Goal: Task Accomplishment & Management: Manage account settings

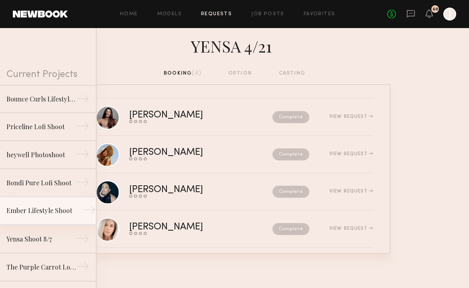
click at [42, 213] on div "Ember Lifestyle Shoot" at bounding box center [41, 211] width 70 height 10
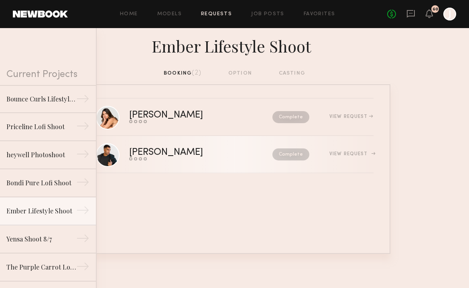
click at [347, 153] on div "View Request" at bounding box center [351, 154] width 44 height 5
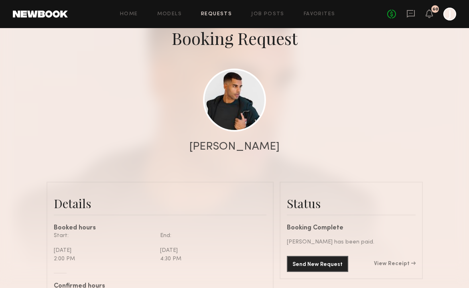
scroll to position [111, 0]
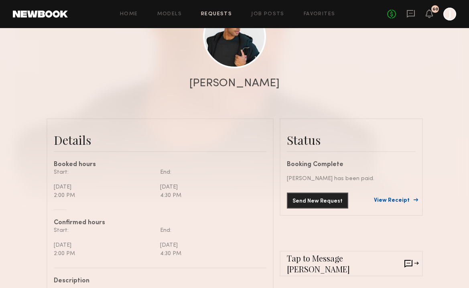
click at [394, 198] on link "View Receipt" at bounding box center [395, 201] width 42 height 6
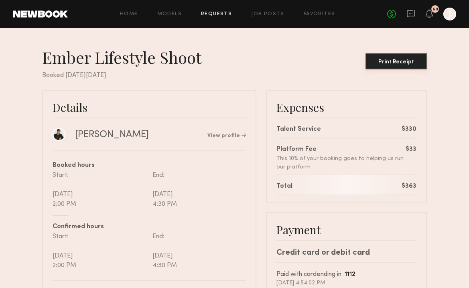
click at [404, 58] on button "Print Receipt" at bounding box center [395, 61] width 61 height 16
click at [223, 14] on link "Requests" at bounding box center [216, 14] width 31 height 5
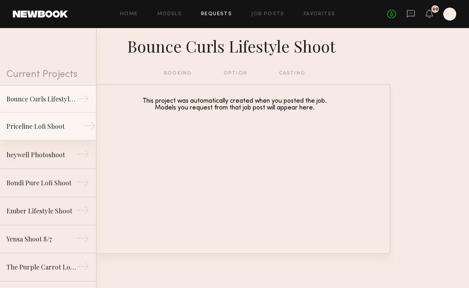
click at [48, 122] on div "Priceline Lofi Shoot" at bounding box center [41, 127] width 70 height 10
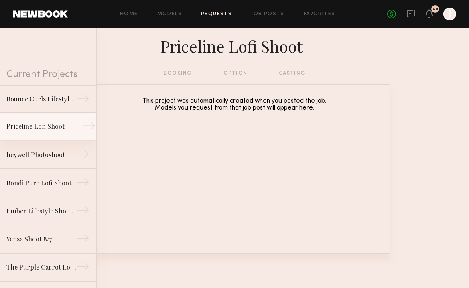
click at [36, 137] on link "Priceline Lofi Shoot →" at bounding box center [48, 127] width 96 height 28
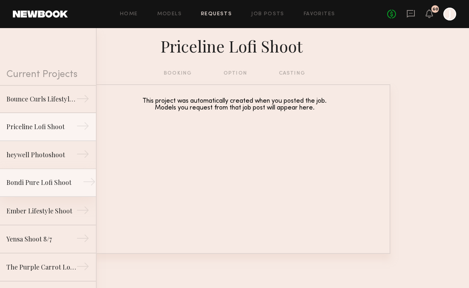
click at [32, 182] on div "Bondi Pure Lofi Shoot" at bounding box center [41, 183] width 70 height 10
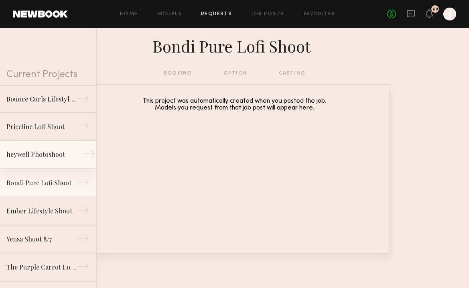
click at [27, 164] on link "heywell Photoshoot →" at bounding box center [48, 155] width 96 height 28
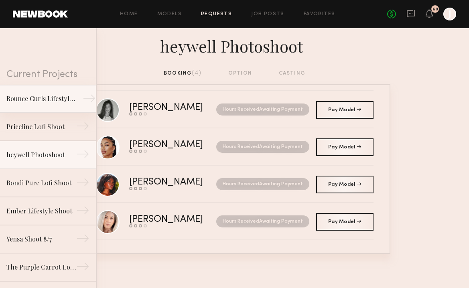
click at [55, 99] on div "Bounce Curls Lifestyle Shoot" at bounding box center [41, 99] width 70 height 10
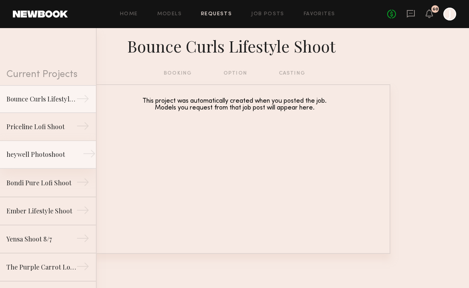
click at [54, 157] on div "heywell Photoshoot" at bounding box center [41, 155] width 70 height 10
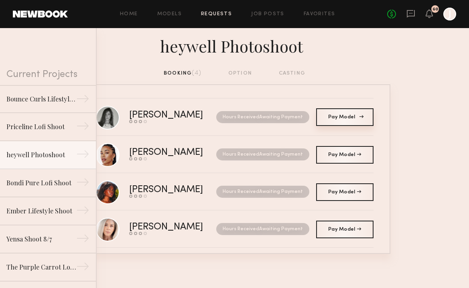
click at [347, 124] on link "Pay Model Pay" at bounding box center [344, 117] width 57 height 18
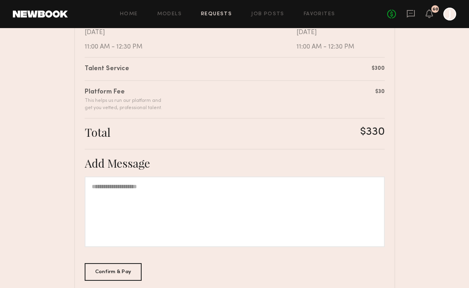
scroll to position [186, 0]
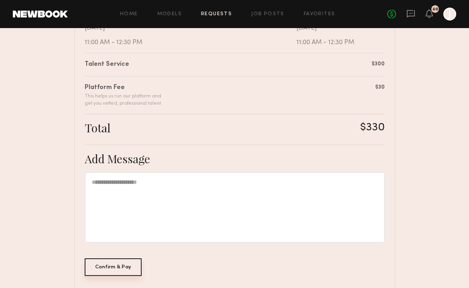
click at [126, 269] on div "Confirm & Pay" at bounding box center [113, 267] width 57 height 18
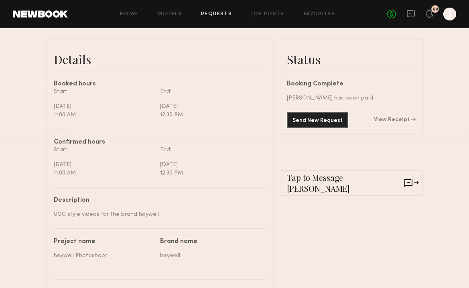
scroll to position [170, 0]
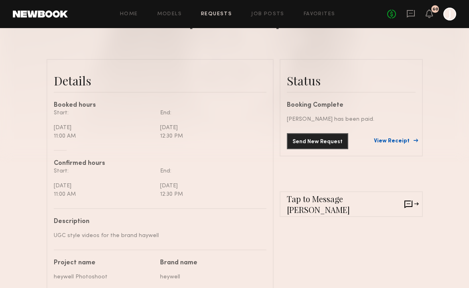
click at [404, 142] on link "View Receipt" at bounding box center [395, 141] width 42 height 6
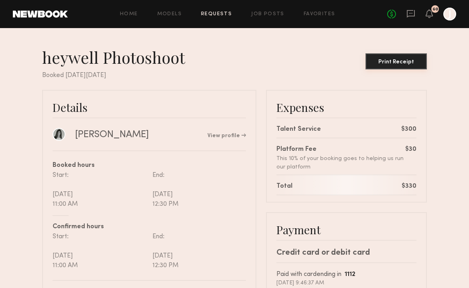
click at [390, 59] on div "Print Receipt" at bounding box center [396, 62] width 55 height 6
click at [209, 14] on link "Requests" at bounding box center [216, 14] width 31 height 5
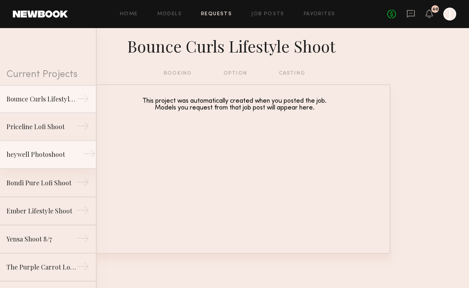
click at [52, 153] on div "heywell Photoshoot" at bounding box center [41, 155] width 70 height 10
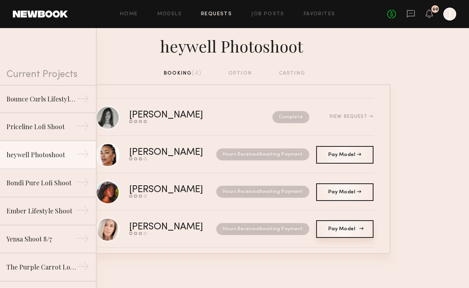
click at [329, 228] on span "Pay Model" at bounding box center [344, 229] width 33 height 5
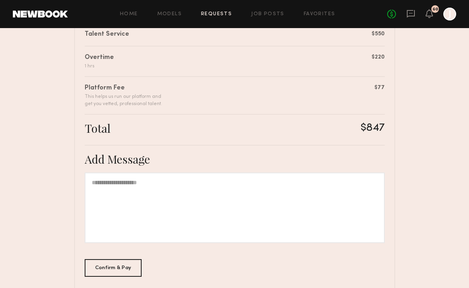
scroll to position [255, 0]
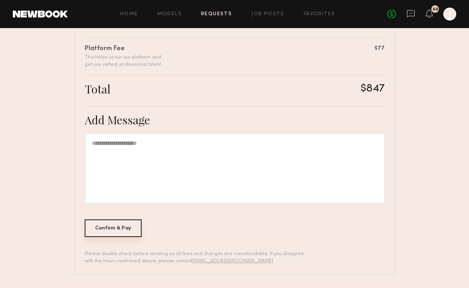
click at [109, 231] on div "Confirm & Pay" at bounding box center [113, 228] width 57 height 18
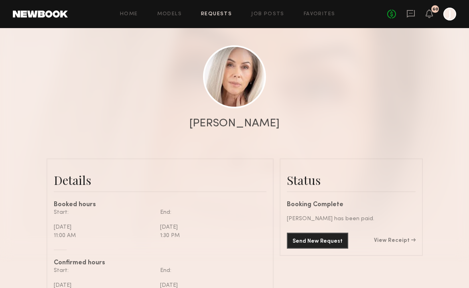
scroll to position [83, 0]
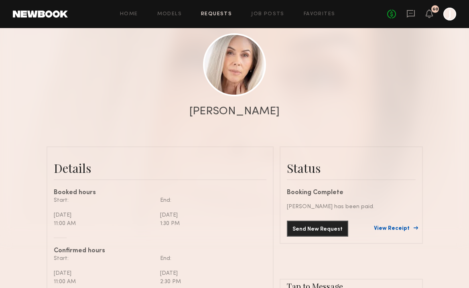
click at [394, 230] on link "View Receipt" at bounding box center [395, 229] width 42 height 6
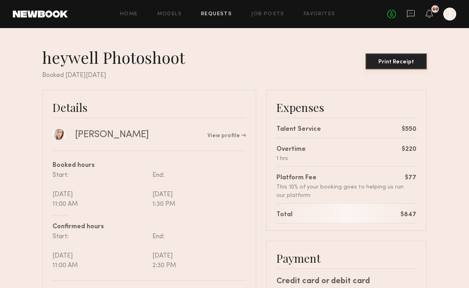
click at [389, 62] on div "Print Receipt" at bounding box center [396, 62] width 55 height 6
click at [224, 12] on link "Requests" at bounding box center [216, 14] width 31 height 5
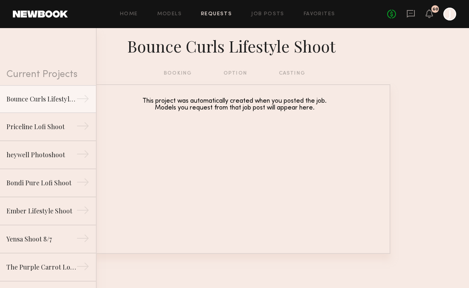
click at [153, 153] on div "This project was automatically created when you posted the job. Models you requ…" at bounding box center [234, 169] width 311 height 170
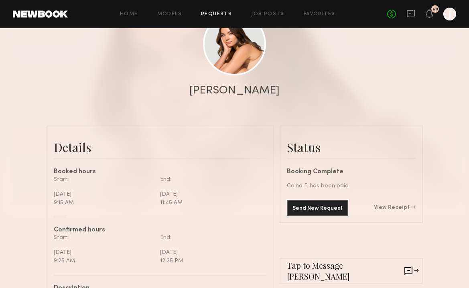
scroll to position [231, 0]
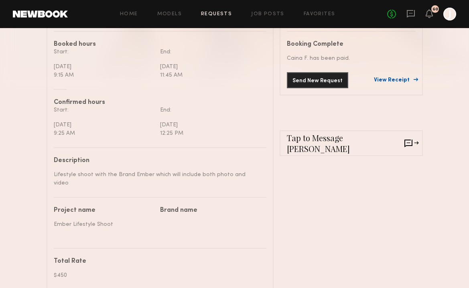
click at [397, 81] on link "View Receipt" at bounding box center [395, 80] width 42 height 6
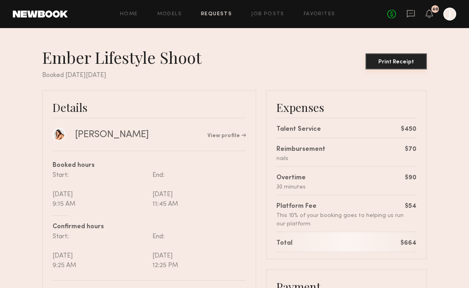
click at [387, 65] on button "Print Receipt" at bounding box center [395, 61] width 61 height 16
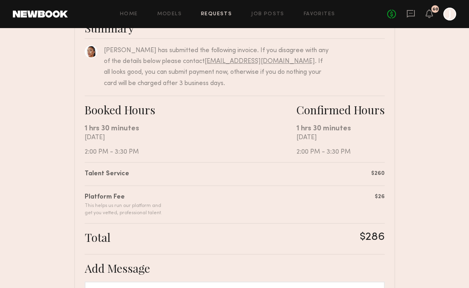
scroll to position [225, 0]
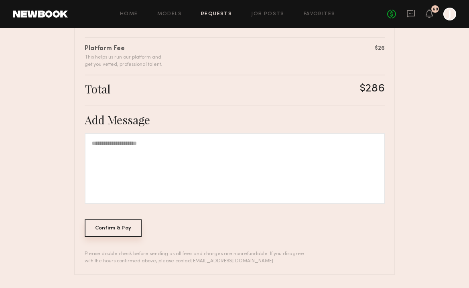
click at [123, 232] on div "Confirm & Pay" at bounding box center [113, 228] width 57 height 18
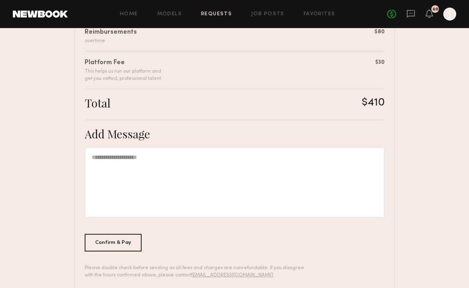
scroll to position [255, 0]
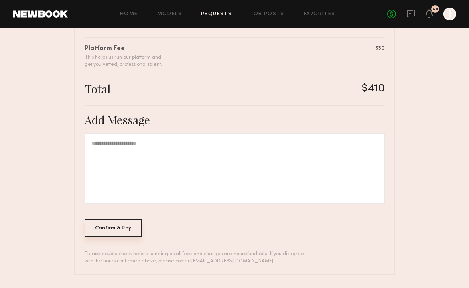
click at [121, 233] on div "Confirm & Pay" at bounding box center [113, 228] width 57 height 18
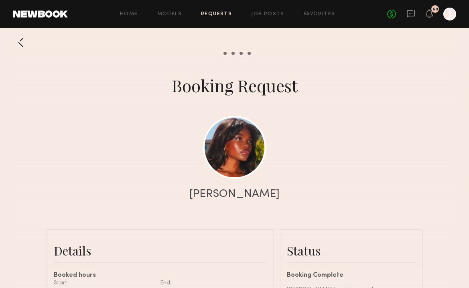
scroll to position [195, 0]
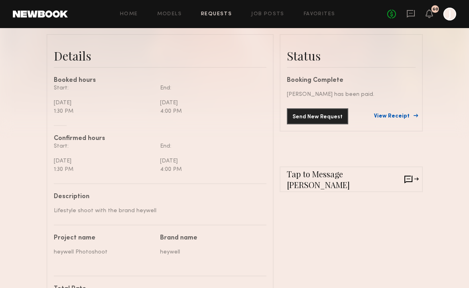
click at [383, 117] on link "View Receipt" at bounding box center [395, 117] width 42 height 6
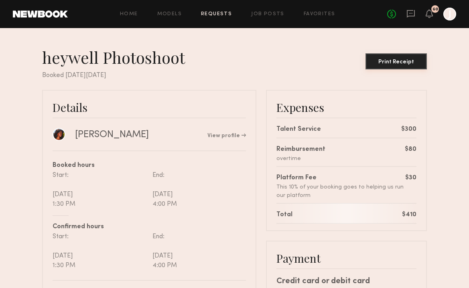
click at [398, 68] on button "Print Receipt" at bounding box center [395, 61] width 61 height 16
